Goal: Task Accomplishment & Management: Use online tool/utility

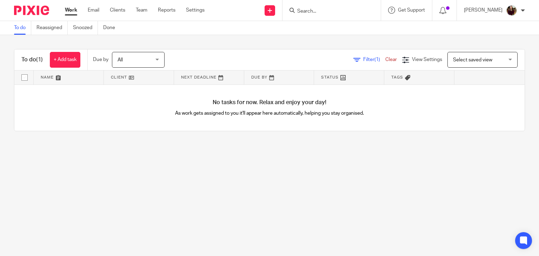
click at [71, 9] on link "Work" at bounding box center [71, 10] width 12 height 7
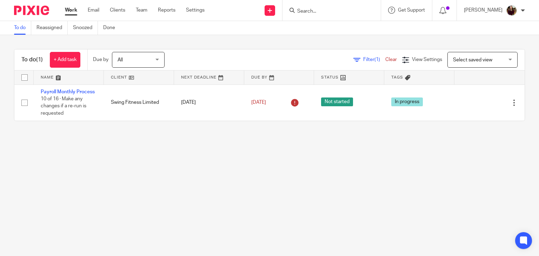
click at [322, 10] on input "Search" at bounding box center [328, 11] width 63 height 6
click at [254, 142] on main "To do Reassigned Snoozed Done To do (1) + Add task Due by All All Today Tomorro…" at bounding box center [269, 128] width 539 height 256
click at [325, 14] on form at bounding box center [334, 10] width 75 height 9
click at [320, 13] on input "Search" at bounding box center [328, 11] width 63 height 6
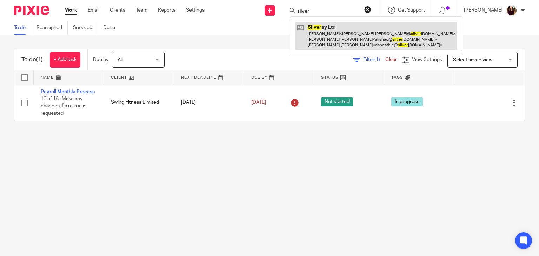
type input "silver"
click at [329, 28] on link at bounding box center [376, 36] width 162 height 28
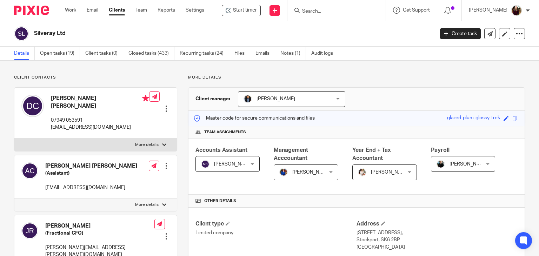
click at [245, 16] on div "Start timer Send new email Create task Add client Get Support Contact Support H…" at bounding box center [379, 10] width 329 height 21
click at [245, 13] on span "Start timer" at bounding box center [245, 10] width 24 height 7
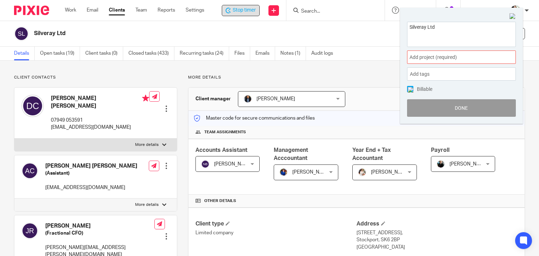
click at [464, 57] on span "Add project (required) :" at bounding box center [454, 57] width 88 height 7
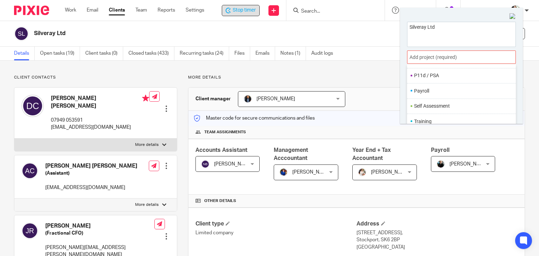
scroll to position [263, 0]
click at [430, 91] on li "Payroll" at bounding box center [460, 90] width 92 height 7
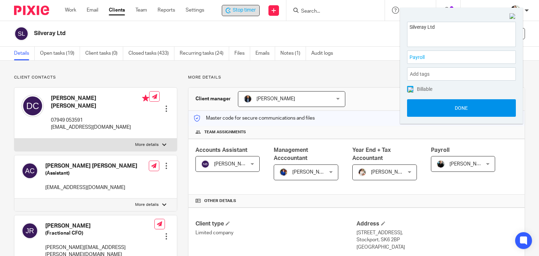
click at [445, 107] on button "Done" at bounding box center [461, 108] width 109 height 18
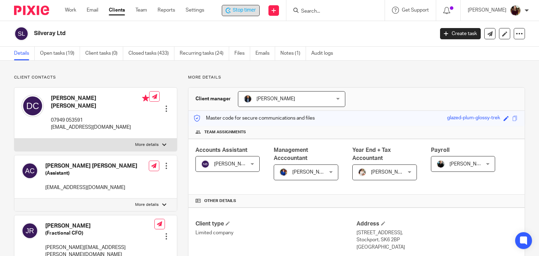
click at [239, 12] on span "Stop timer" at bounding box center [244, 10] width 23 height 7
drag, startPoint x: 296, startPoint y: 31, endPoint x: 310, endPoint y: 25, distance: 14.8
click at [296, 31] on h2 "Silveray Ltd" at bounding box center [192, 33] width 317 height 7
click at [317, 13] on input "Search" at bounding box center [333, 11] width 63 height 6
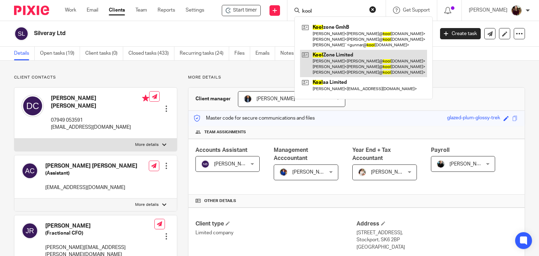
type input "kool"
click at [330, 68] on link at bounding box center [363, 64] width 127 height 28
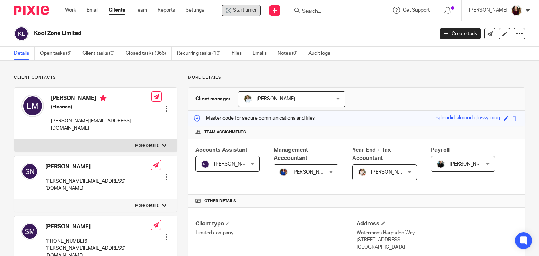
click at [250, 12] on span "Start timer" at bounding box center [245, 10] width 24 height 7
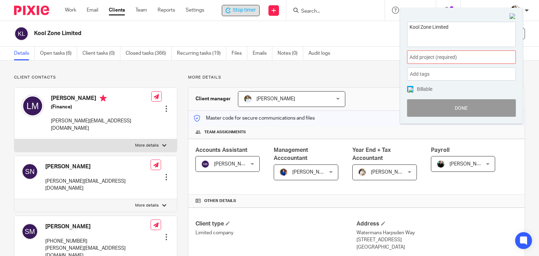
click at [464, 54] on span "Add project (required) :" at bounding box center [454, 57] width 88 height 7
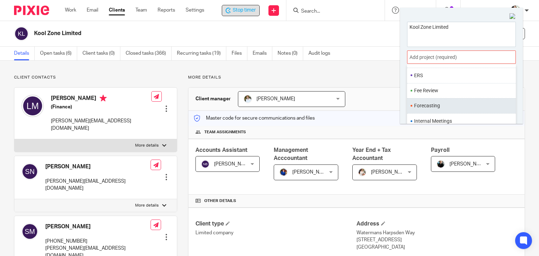
scroll to position [246, 0]
click at [426, 107] on li "Payroll" at bounding box center [460, 107] width 92 height 7
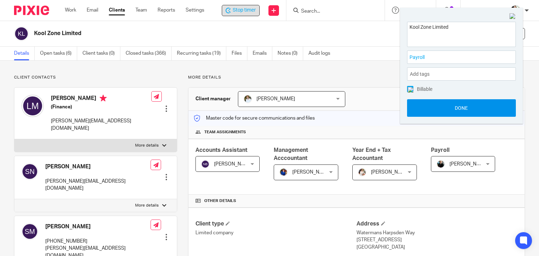
click at [440, 108] on button "Done" at bounding box center [461, 108] width 109 height 18
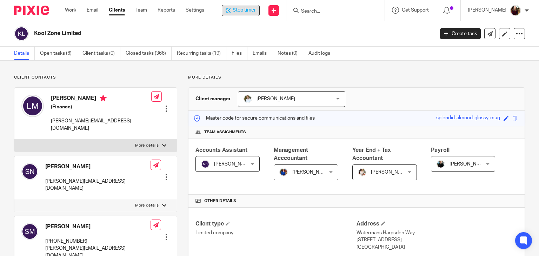
click at [252, 12] on span "Stop timer" at bounding box center [244, 10] width 23 height 7
click at [309, 27] on div "Kool Zone Limited" at bounding box center [222, 33] width 416 height 15
click at [362, 34] on div "Kool Zone Limited" at bounding box center [232, 33] width 396 height 7
drag, startPoint x: 370, startPoint y: 73, endPoint x: 359, endPoint y: 74, distance: 11.3
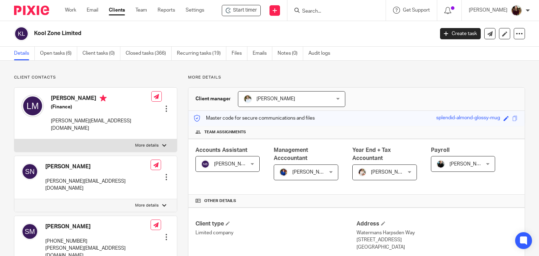
click at [340, 75] on p "More details" at bounding box center [356, 78] width 337 height 6
click at [351, 20] on div at bounding box center [337, 10] width 98 height 21
click at [363, 79] on p "More details" at bounding box center [356, 78] width 337 height 6
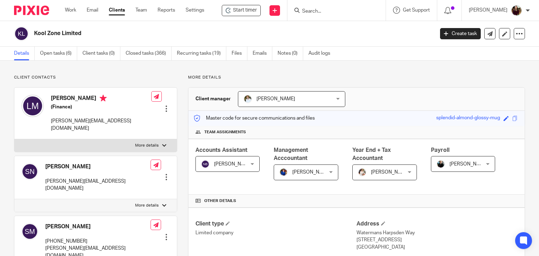
click at [378, 78] on p "More details" at bounding box center [356, 78] width 337 height 6
